Goal: Task Accomplishment & Management: Manage account settings

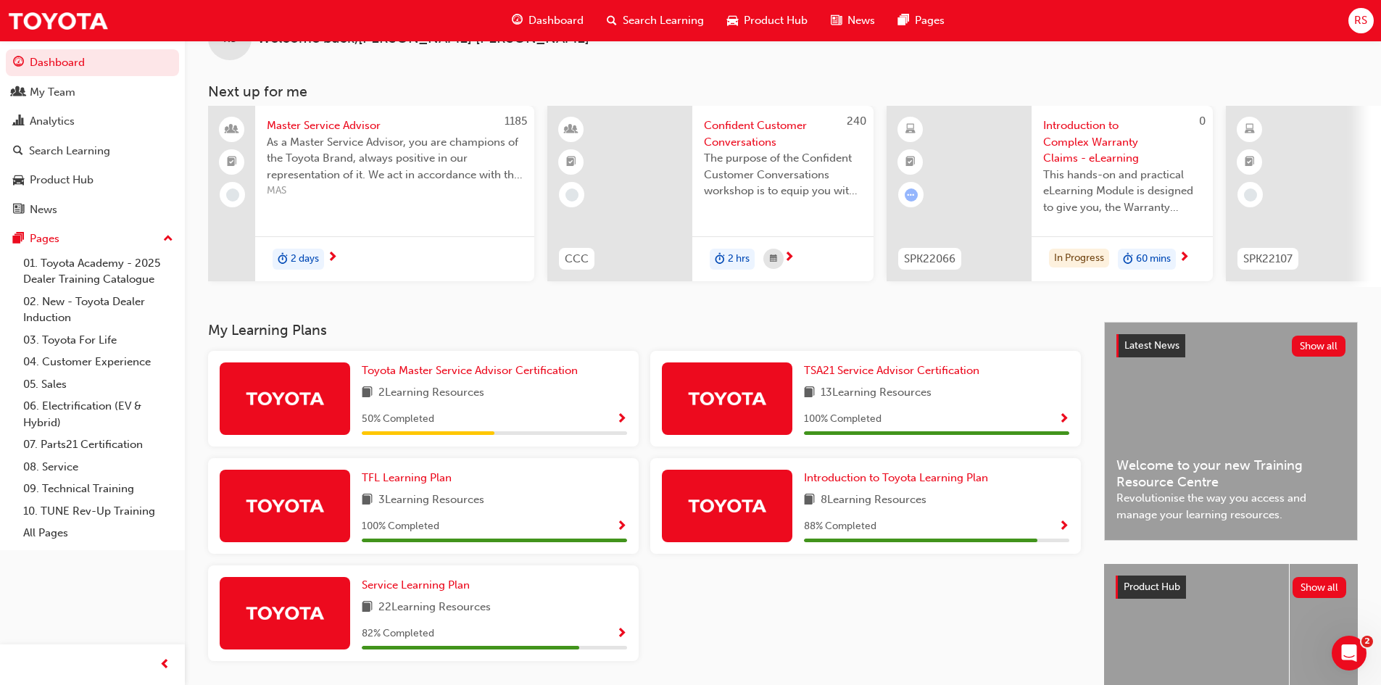
scroll to position [73, 0]
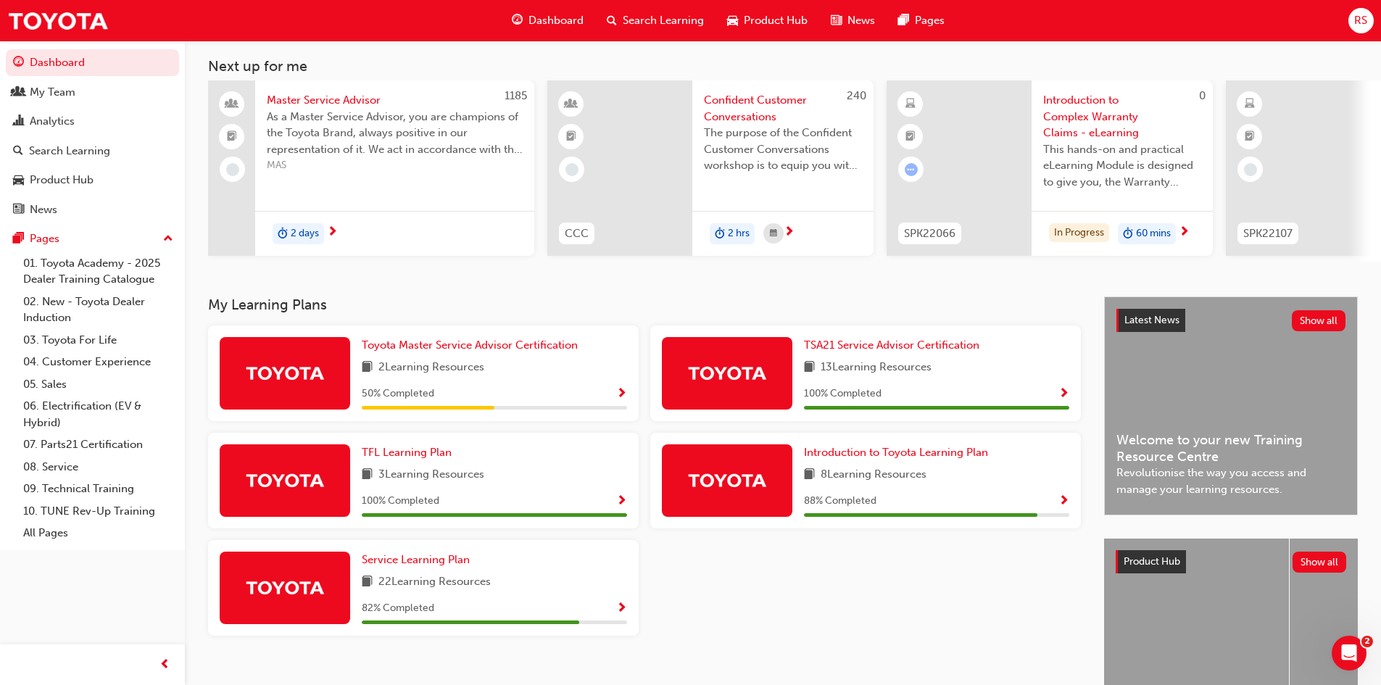
click at [1362, 17] on span "RS" at bounding box center [1360, 20] width 13 height 17
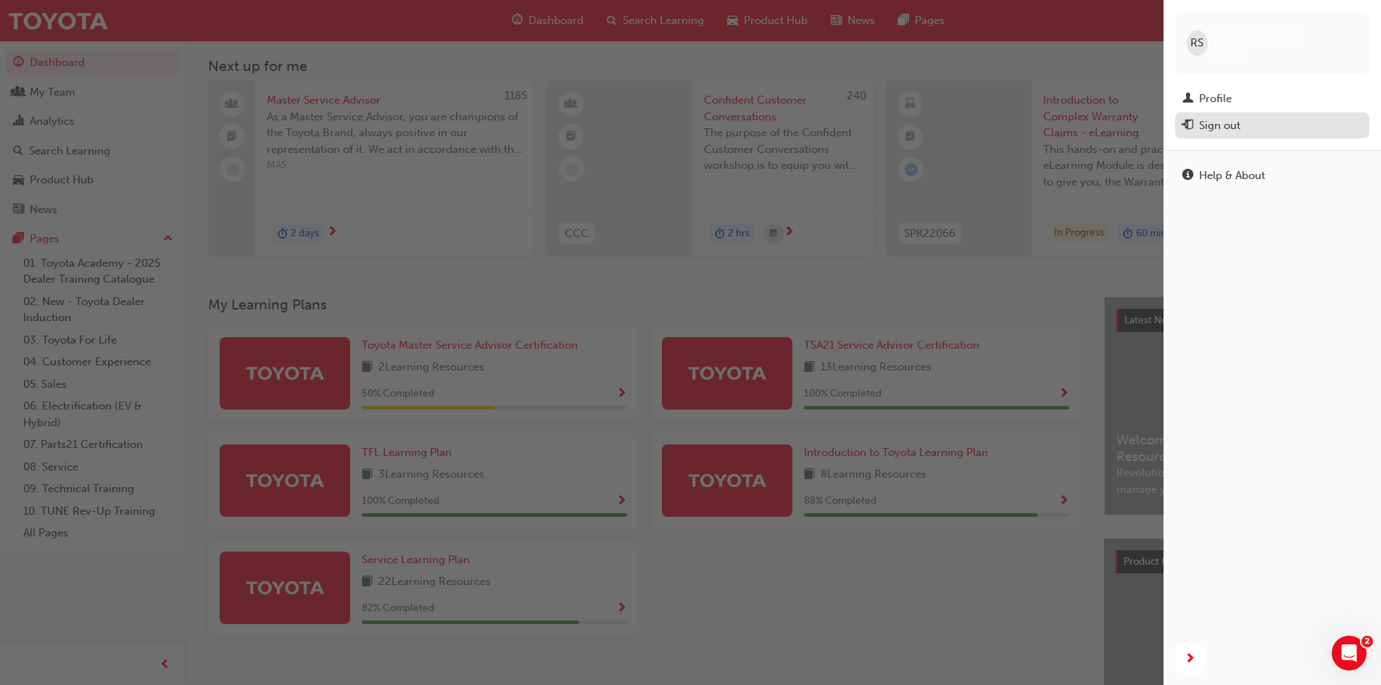
click at [1226, 117] on div "Sign out" at bounding box center [1219, 125] width 41 height 17
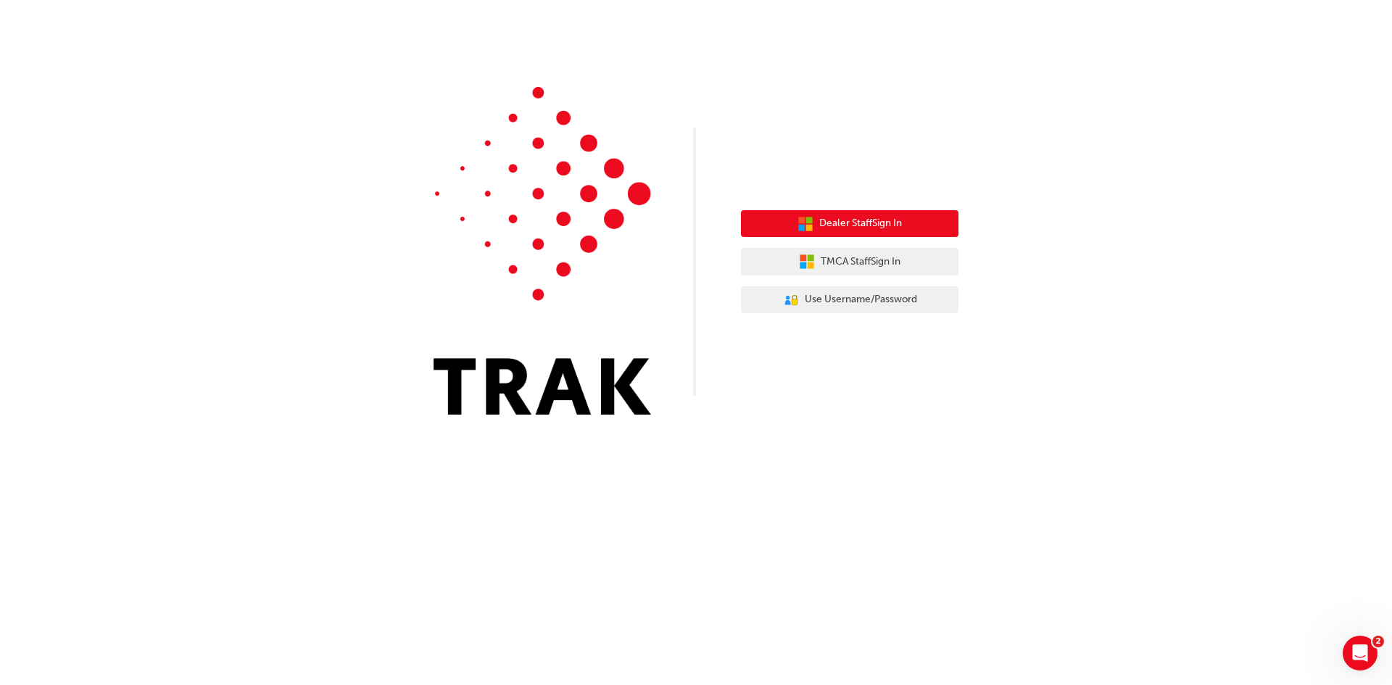
click at [859, 223] on span "Dealer Staff Sign In" at bounding box center [860, 223] width 83 height 17
